Goal: Find contact information: Find contact information

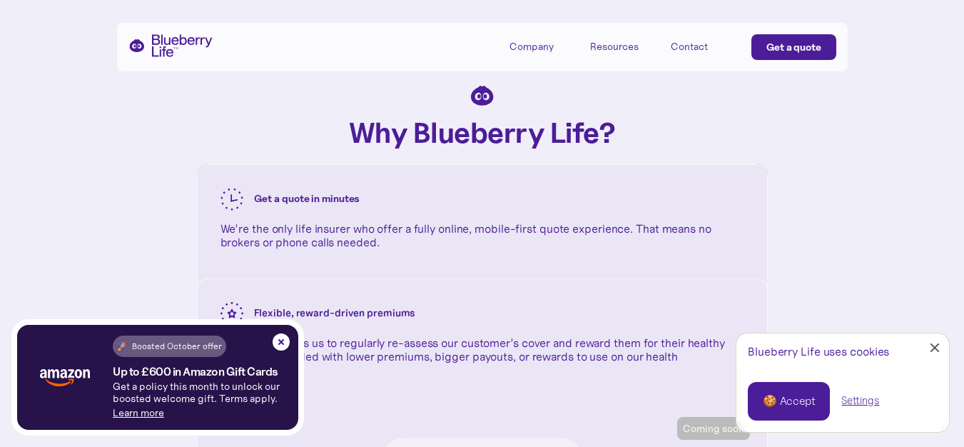
scroll to position [6070, 0]
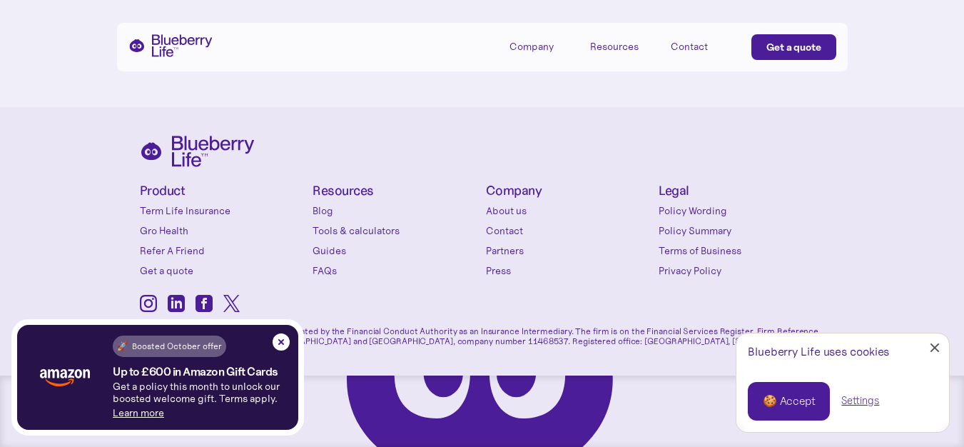
click at [935, 350] on link "Close Cookie Popup" at bounding box center [935, 347] width 29 height 29
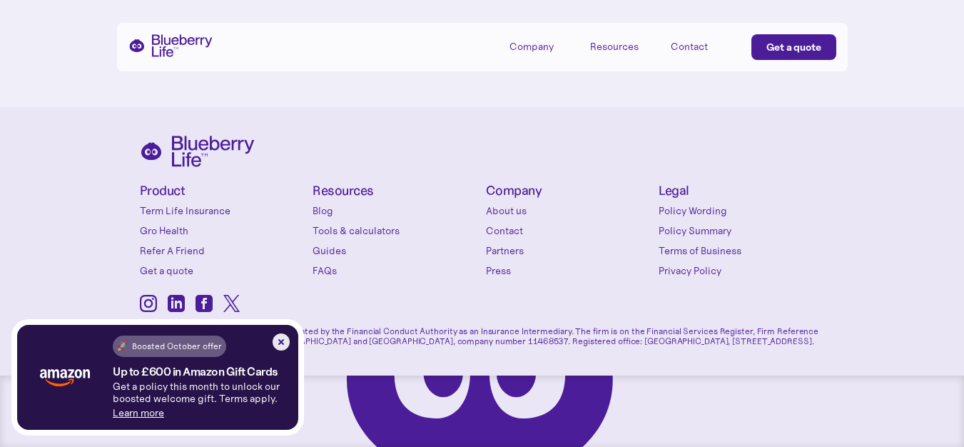
click at [280, 339] on img at bounding box center [281, 341] width 17 height 17
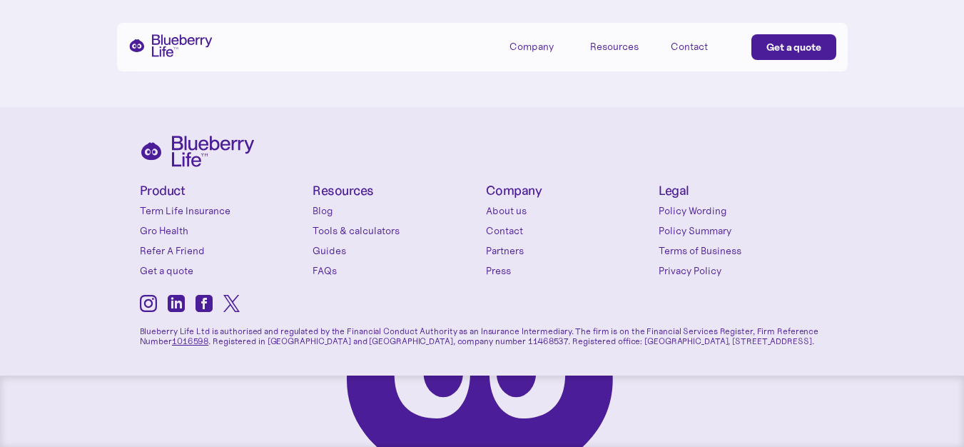
click at [159, 330] on p "Blueberry Life Ltd is authorised and regulated by the Financial Conduct Authori…" at bounding box center [482, 331] width 685 height 31
drag, startPoint x: 159, startPoint y: 330, endPoint x: 187, endPoint y: 329, distance: 27.8
click at [187, 329] on p "Blueberry Life Ltd is authorised and regulated by the Financial Conduct Authori…" at bounding box center [482, 331] width 685 height 31
copy p "Blueberry Life"
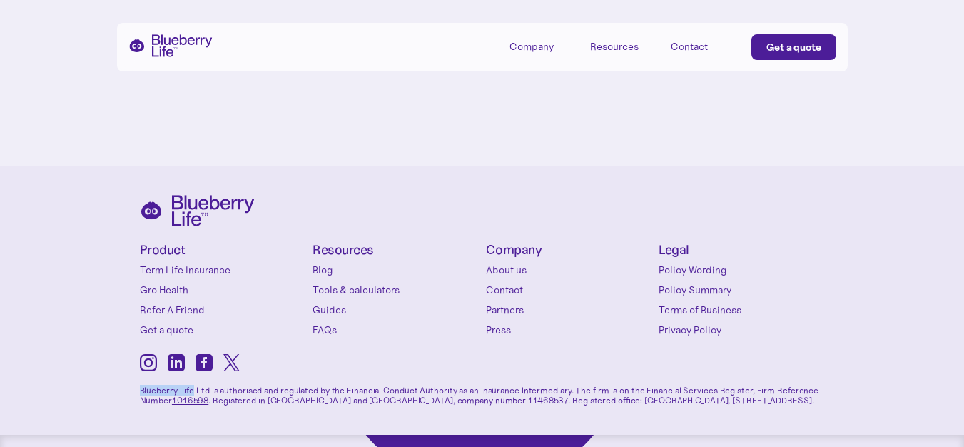
click at [498, 297] on link "Contact" at bounding box center [569, 290] width 166 height 14
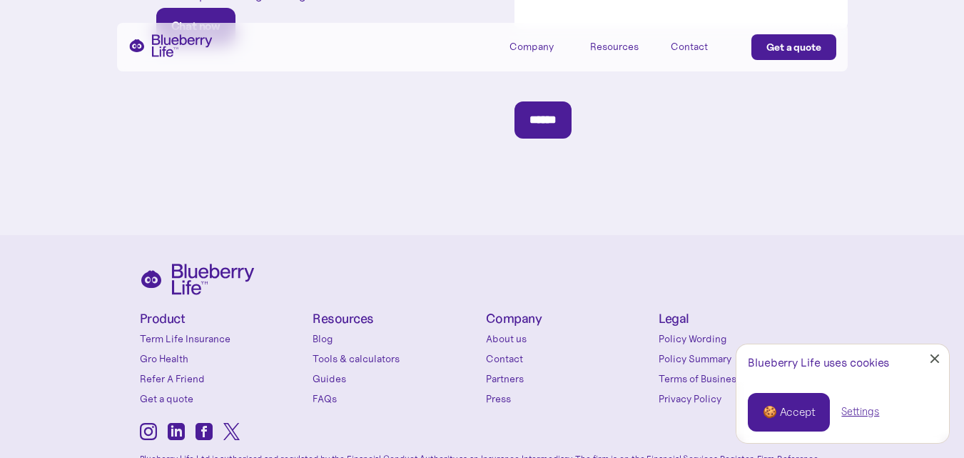
scroll to position [746, 0]
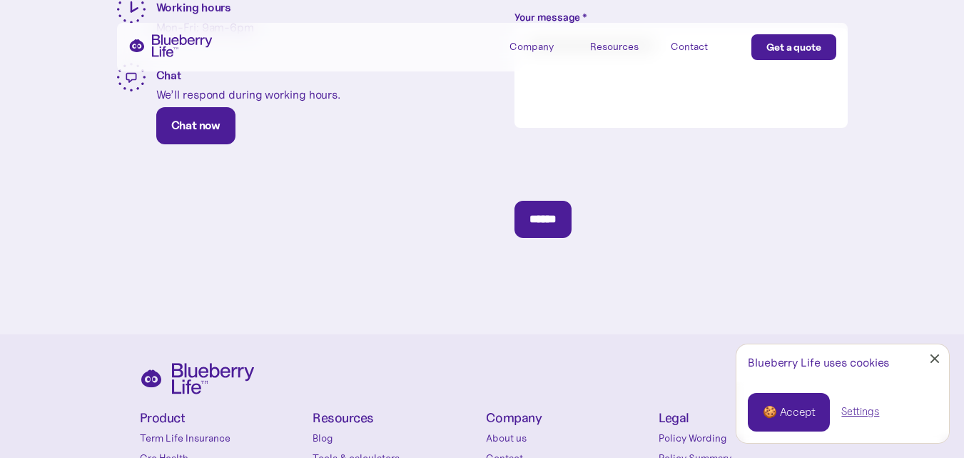
scroll to position [357, 0]
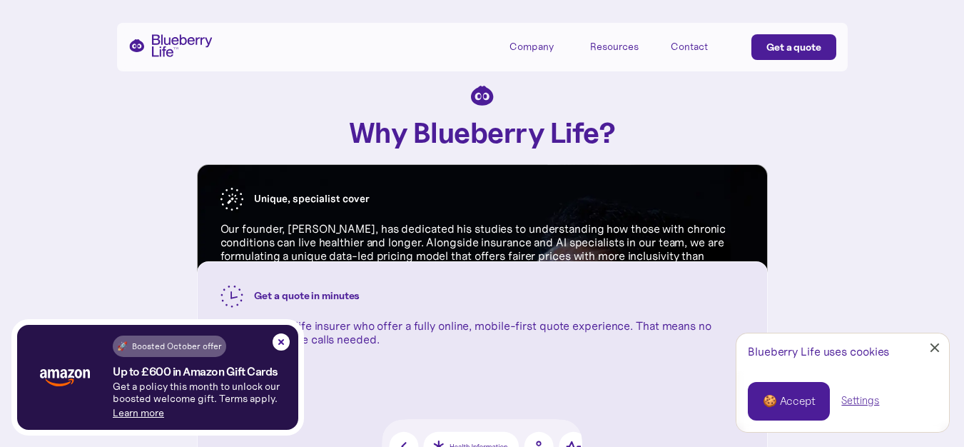
scroll to position [1285, 0]
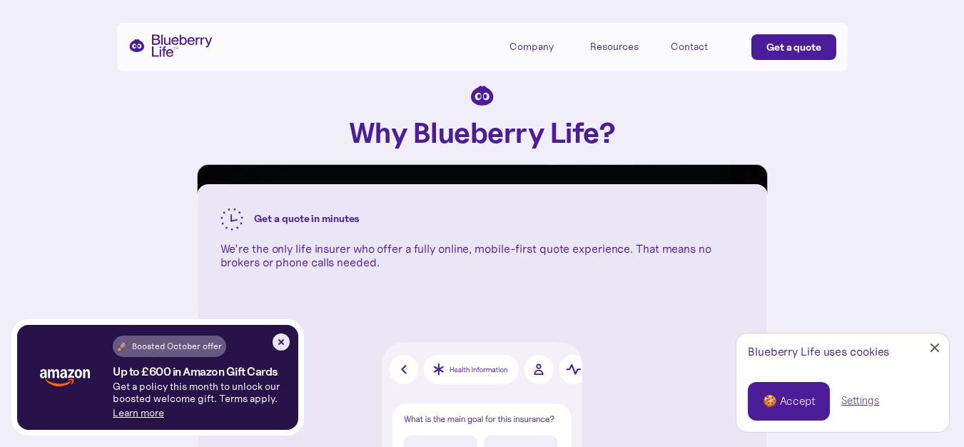
click at [273, 337] on img at bounding box center [281, 341] width 17 height 17
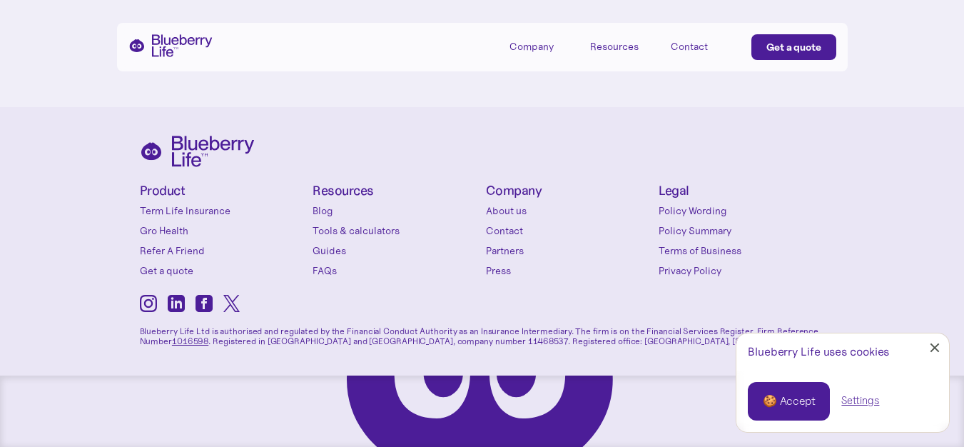
scroll to position [6070, 0]
click at [211, 301] on icon at bounding box center [204, 303] width 17 height 17
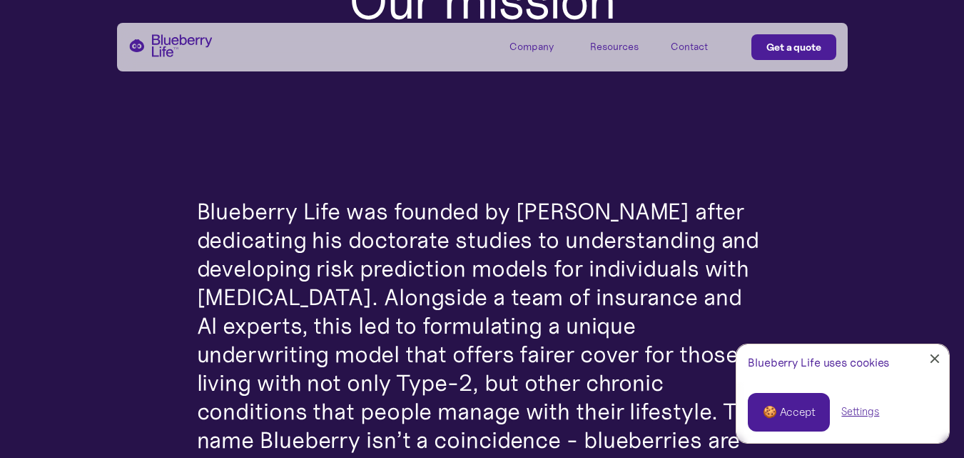
scroll to position [214, 0]
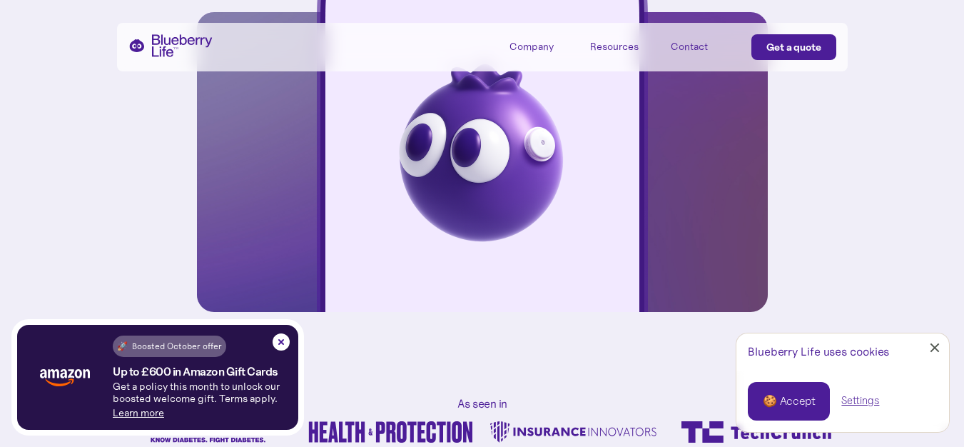
scroll to position [428, 0]
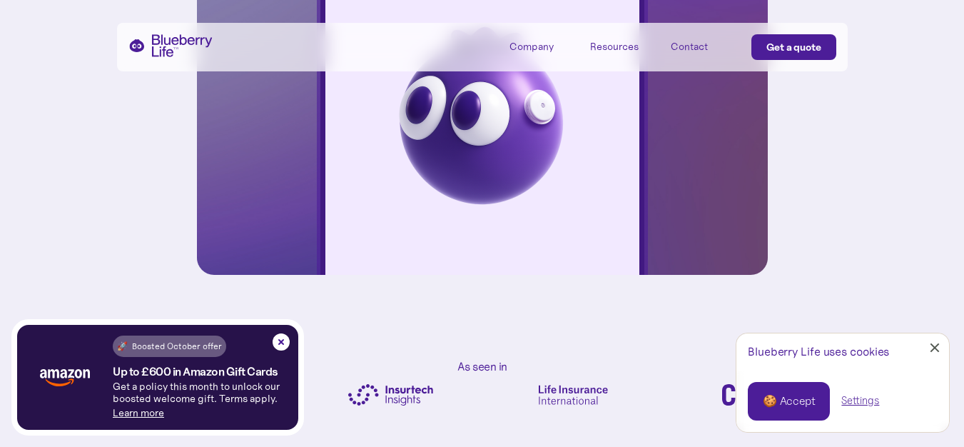
click at [937, 344] on div at bounding box center [935, 347] width 9 height 9
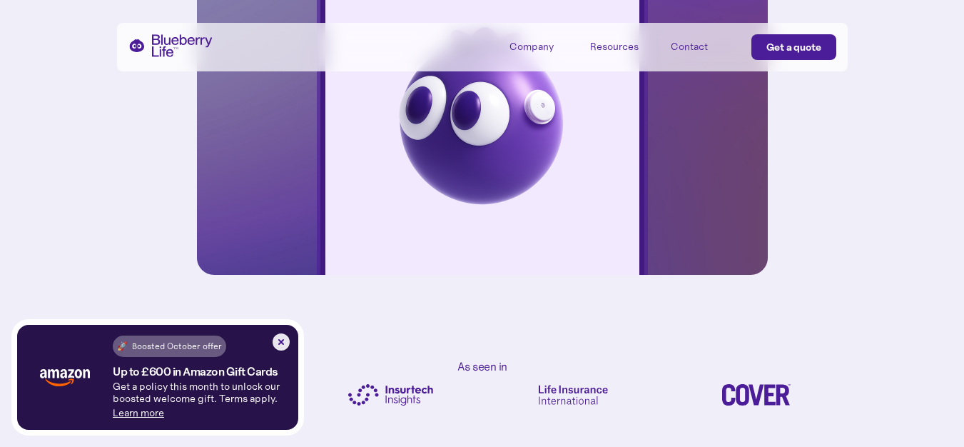
click at [282, 338] on img at bounding box center [281, 341] width 17 height 17
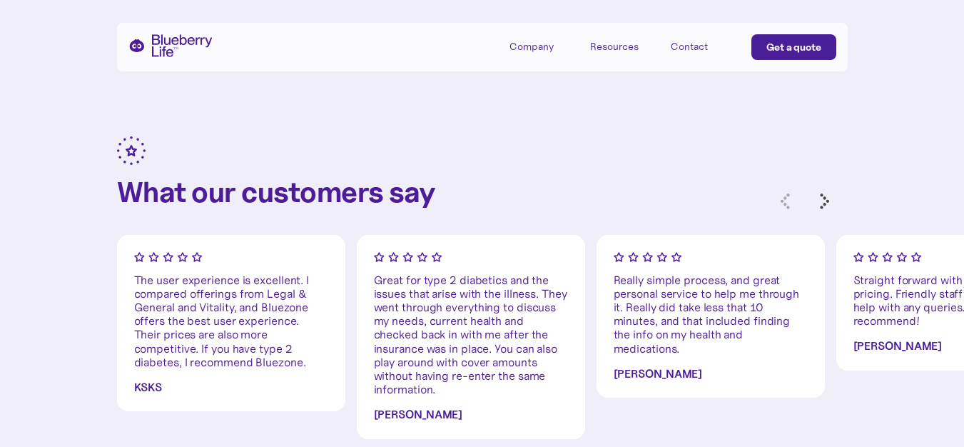
scroll to position [4140, 0]
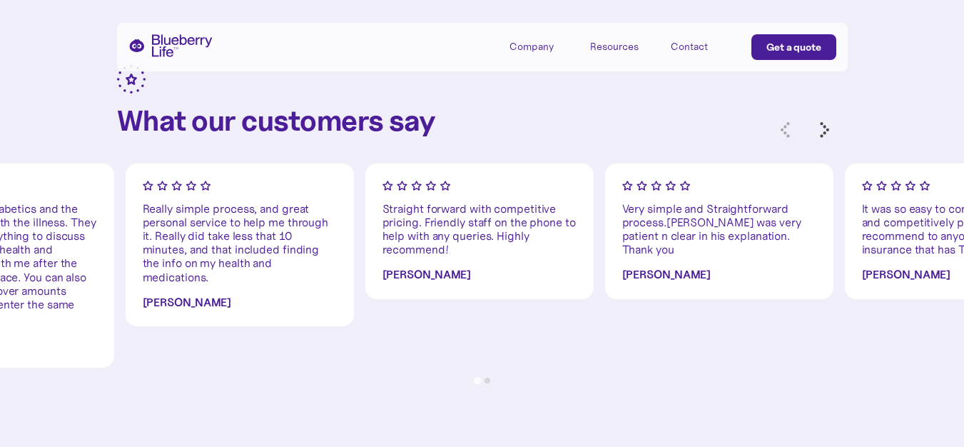
drag, startPoint x: 677, startPoint y: 310, endPoint x: 0, endPoint y: 304, distance: 677.4
click at [143, 304] on div "[PERSON_NAME]" at bounding box center [240, 303] width 194 height 14
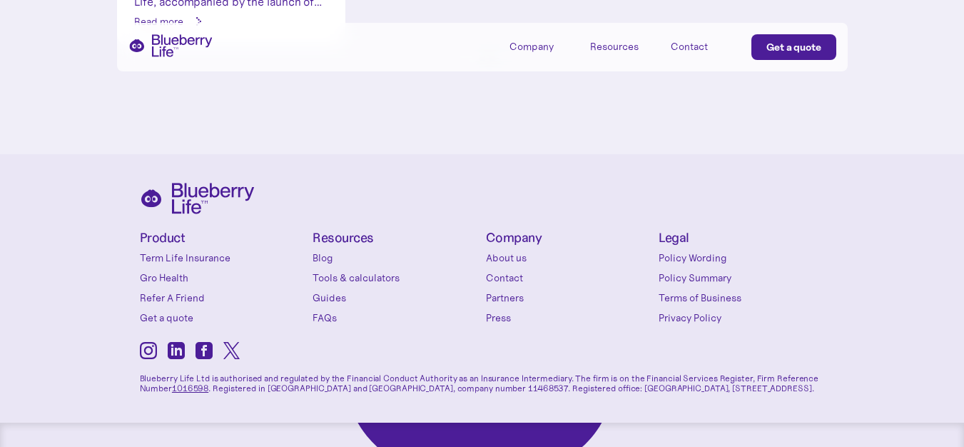
scroll to position [6070, 0]
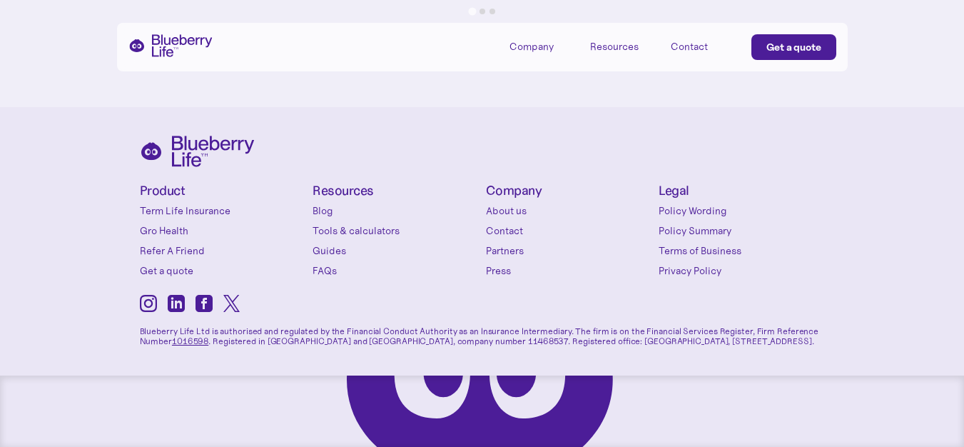
click at [230, 297] on icon at bounding box center [231, 303] width 16 height 17
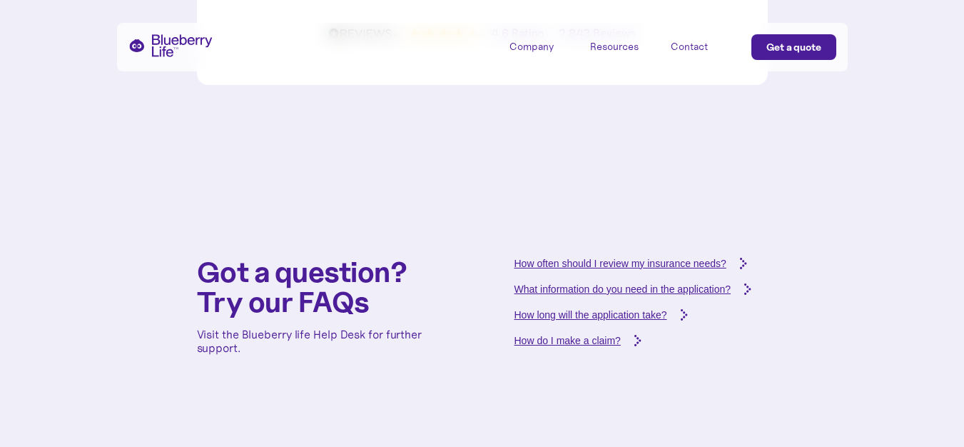
scroll to position [4643, 0]
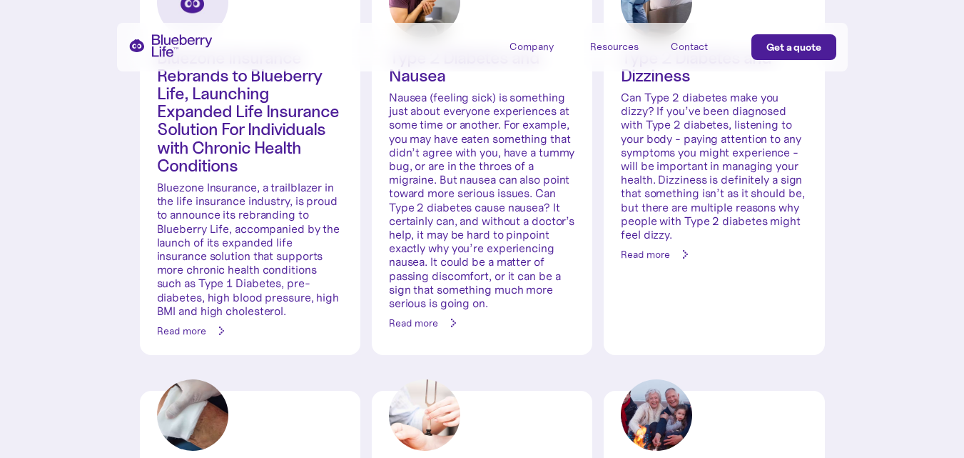
scroll to position [357, 0]
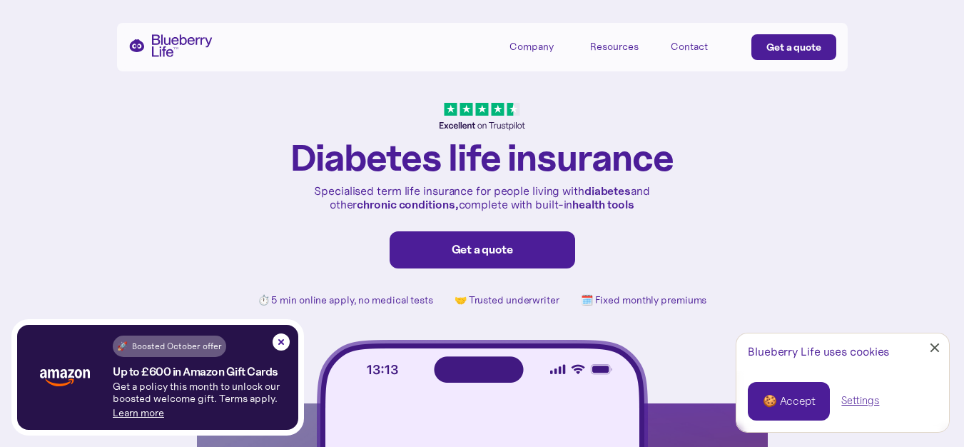
click at [937, 343] on link "Close Cookie Popup" at bounding box center [935, 347] width 29 height 29
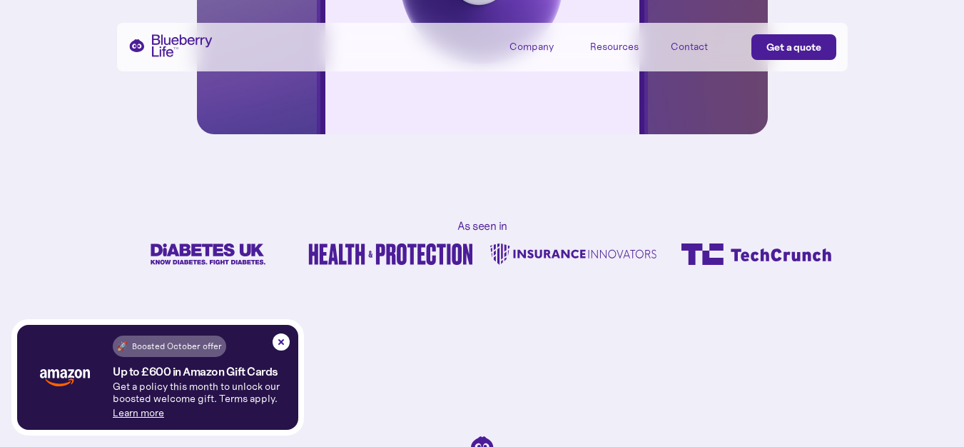
scroll to position [571, 0]
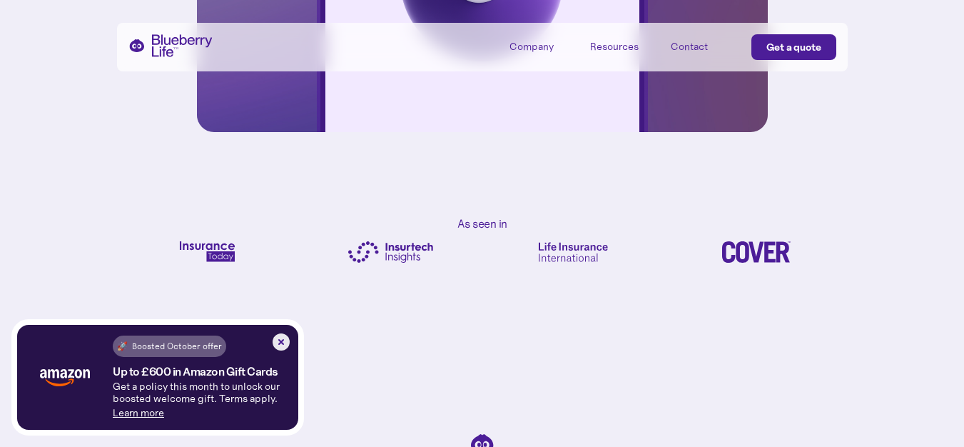
click at [283, 340] on img at bounding box center [281, 341] width 17 height 17
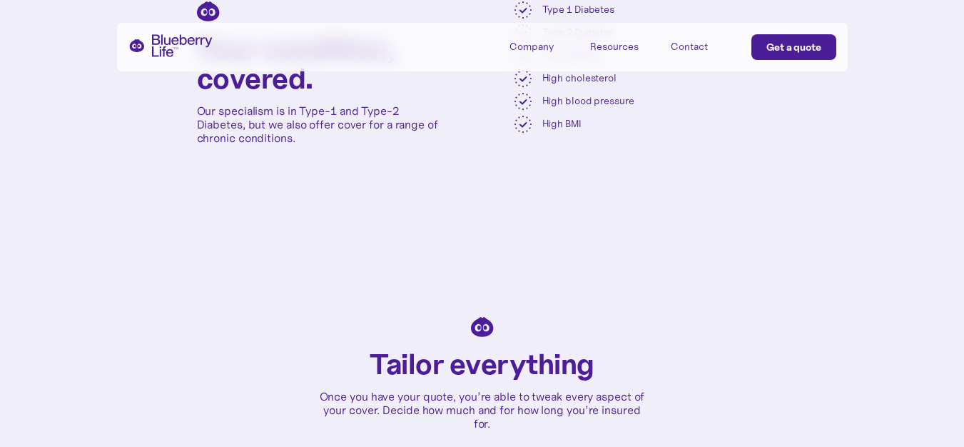
scroll to position [2784, 0]
